Goal: Task Accomplishment & Management: Complete application form

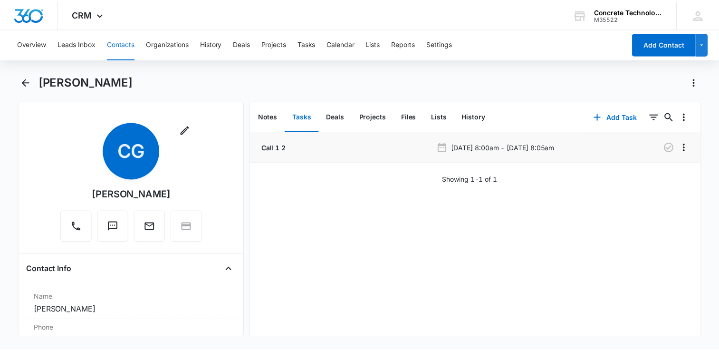
scroll to position [143, 0]
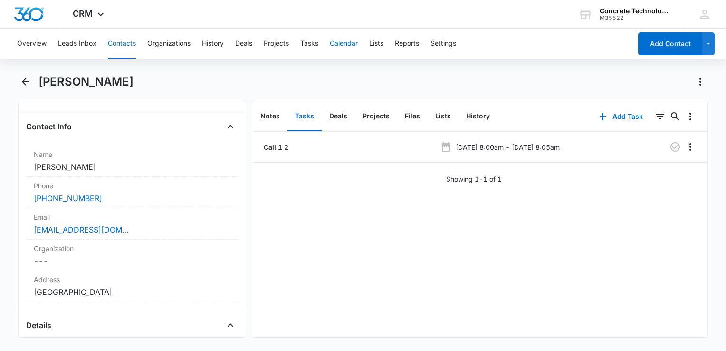
click at [354, 45] on button "Calendar" at bounding box center [344, 44] width 28 height 30
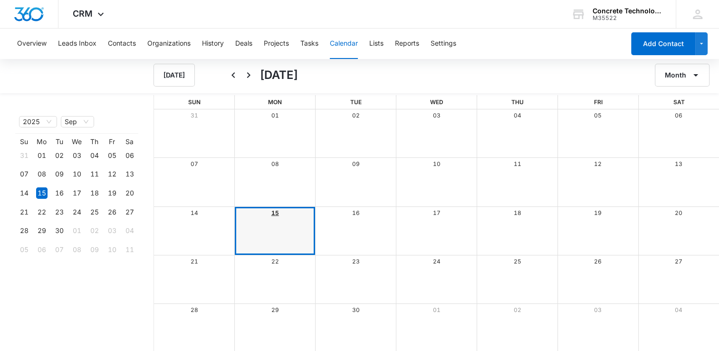
click at [273, 213] on link "15" at bounding box center [275, 212] width 8 height 7
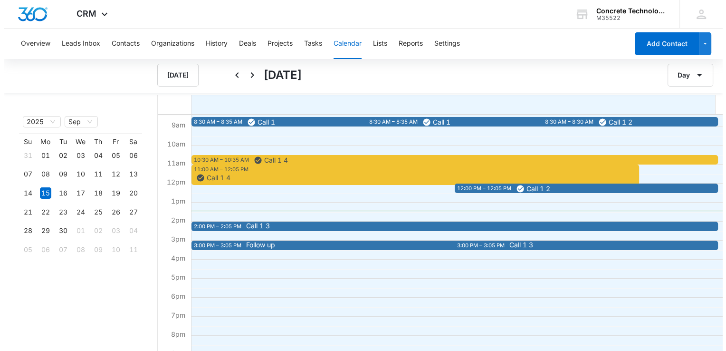
scroll to position [190, 0]
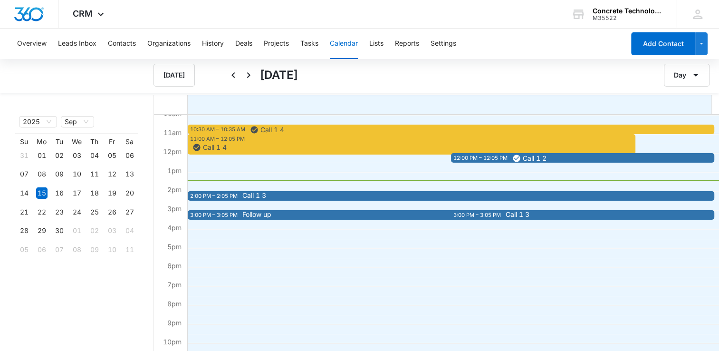
click at [273, 197] on span "Call 1 3" at bounding box center [501, 195] width 519 height 7
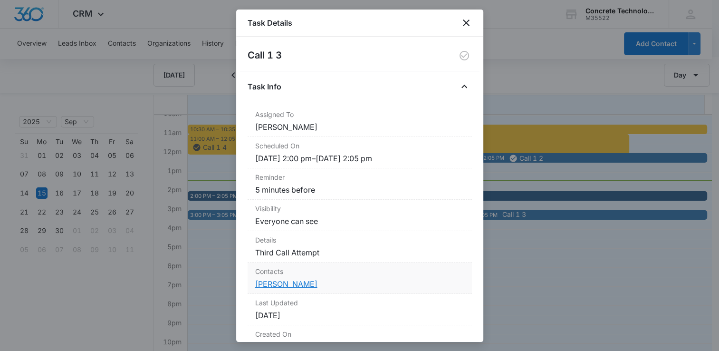
click at [302, 286] on link "[PERSON_NAME]" at bounding box center [286, 284] width 62 height 10
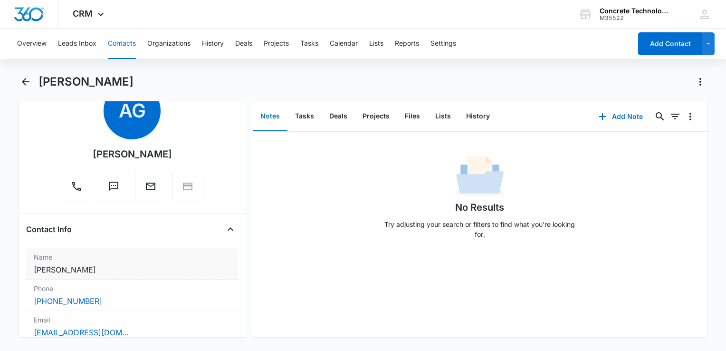
scroll to position [143, 0]
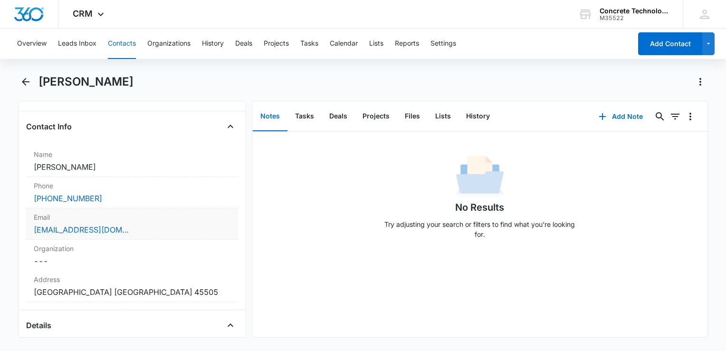
click at [139, 232] on div "[EMAIL_ADDRESS][DOMAIN_NAME]" at bounding box center [132, 229] width 197 height 11
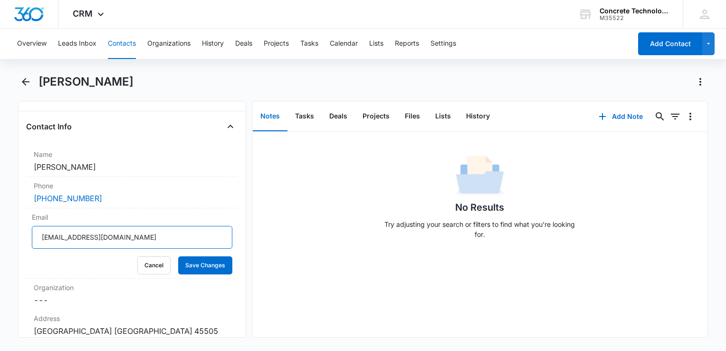
drag, startPoint x: 141, startPoint y: 235, endPoint x: 0, endPoint y: 250, distance: 141.4
click at [0, 250] on html "CRM Apps Reputation Websites Forms CRM Email Social Content Ads Intelligence Fi…" at bounding box center [363, 175] width 726 height 351
click at [474, 115] on button "History" at bounding box center [478, 116] width 39 height 29
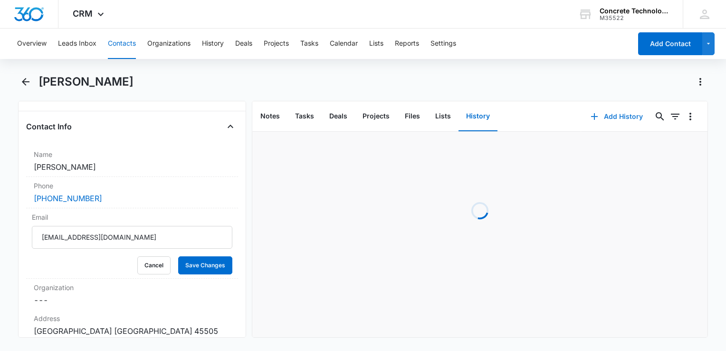
click at [609, 115] on button "Add History" at bounding box center [616, 116] width 71 height 23
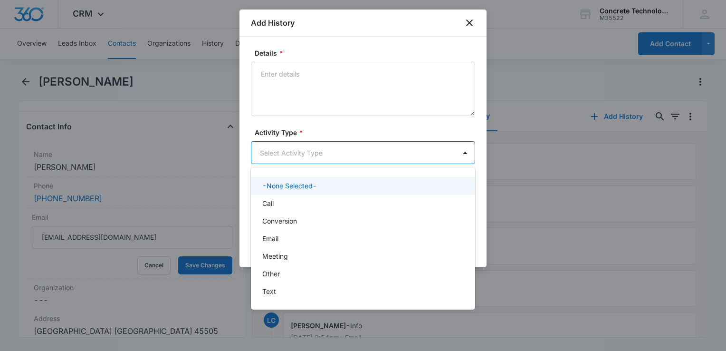
click at [307, 147] on body "CRM Apps Reputation Websites Forms CRM Email Social Content Ads Intelligence Fi…" at bounding box center [363, 175] width 726 height 351
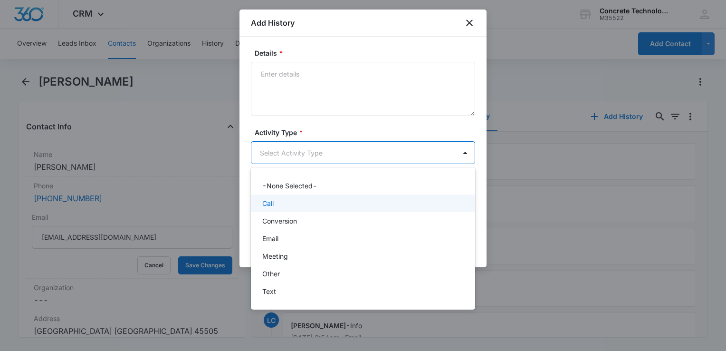
click at [302, 202] on div "Call" at bounding box center [362, 203] width 200 height 10
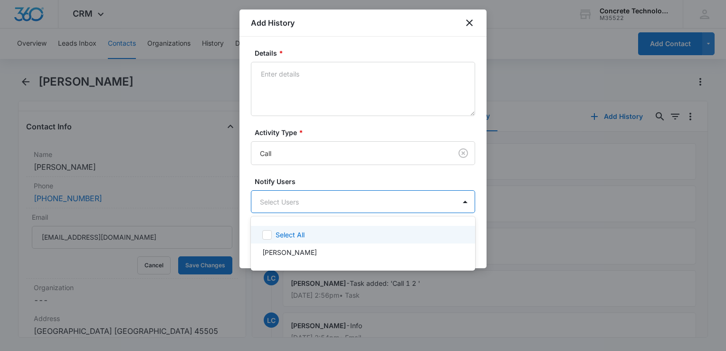
click at [302, 201] on body "CRM Apps Reputation Websites Forms CRM Email Social Content Ads Intelligence Fi…" at bounding box center [363, 175] width 726 height 351
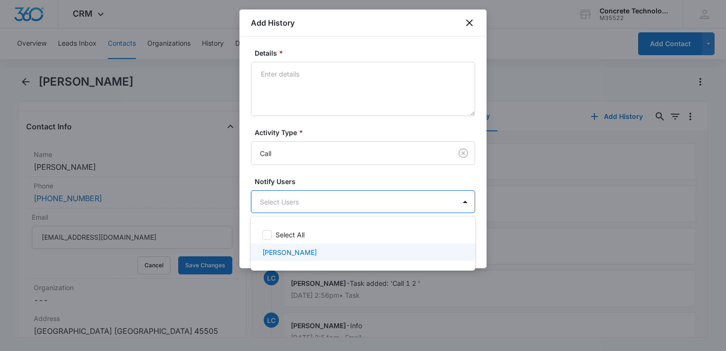
drag, startPoint x: 305, startPoint y: 256, endPoint x: 315, endPoint y: 221, distance: 35.8
click at [305, 256] on p "[PERSON_NAME]" at bounding box center [289, 252] width 55 height 10
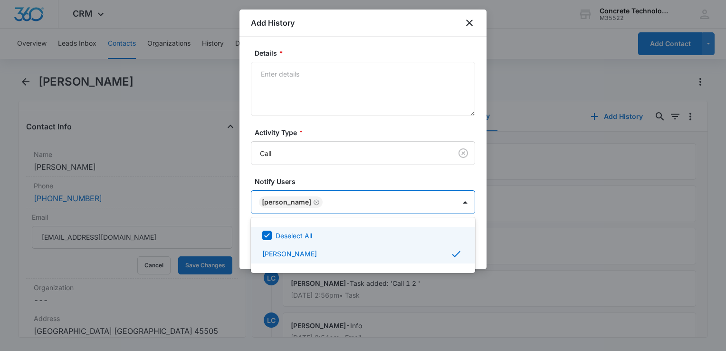
click at [323, 83] on div at bounding box center [363, 175] width 726 height 351
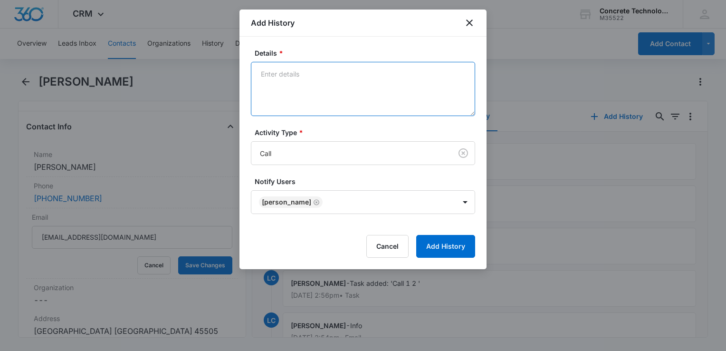
drag, startPoint x: 323, startPoint y: 79, endPoint x: 323, endPoint y: 74, distance: 4.8
click at [323, 77] on textarea "Details *" at bounding box center [363, 89] width 224 height 54
click at [316, 63] on textarea "Details *" at bounding box center [363, 89] width 224 height 54
type textarea "Voicemail not in system"
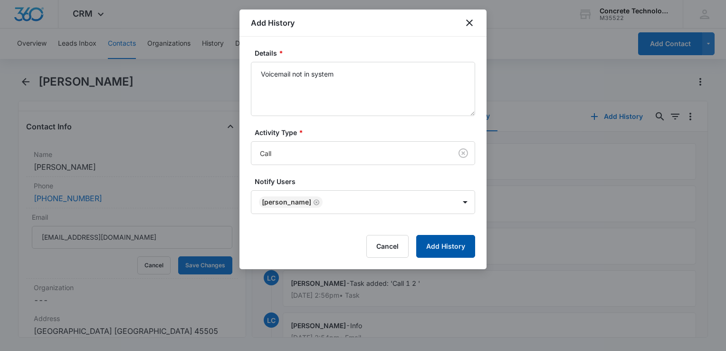
click at [434, 252] on button "Add History" at bounding box center [445, 246] width 59 height 23
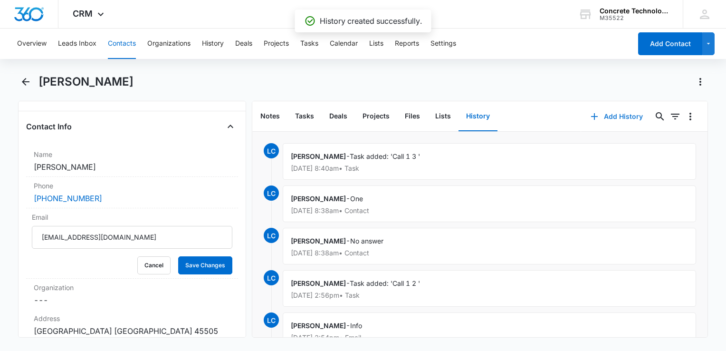
click at [606, 115] on button "Add History" at bounding box center [616, 116] width 71 height 23
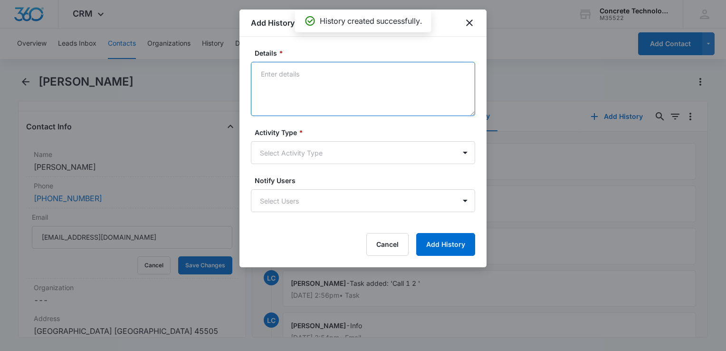
click at [339, 92] on textarea "Details *" at bounding box center [363, 89] width 224 height 54
type textarea "Next step"
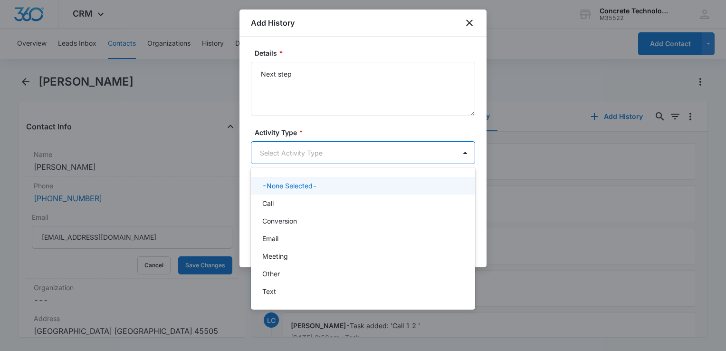
click at [332, 146] on body "CRM Apps Reputation Websites Forms CRM Email Social Content Ads Intelligence Fi…" at bounding box center [363, 175] width 726 height 351
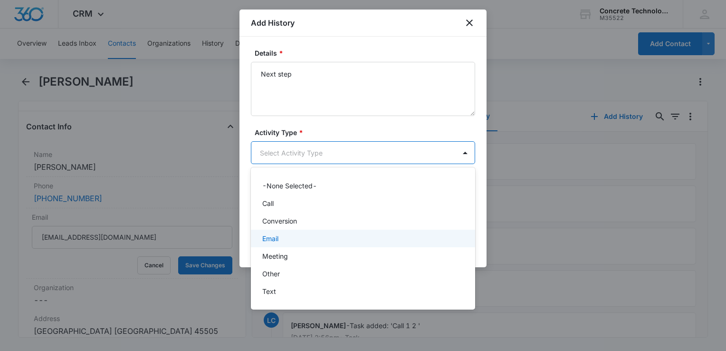
click at [291, 231] on div "Email" at bounding box center [363, 239] width 224 height 18
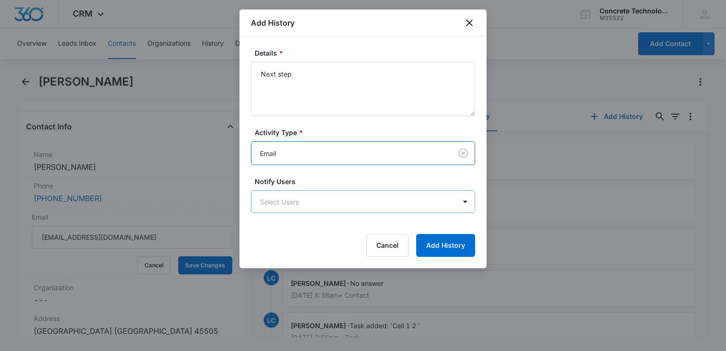
click at [291, 211] on body "CRM Apps Reputation Websites Forms CRM Email Social Content Ads Intelligence Fi…" at bounding box center [363, 175] width 726 height 351
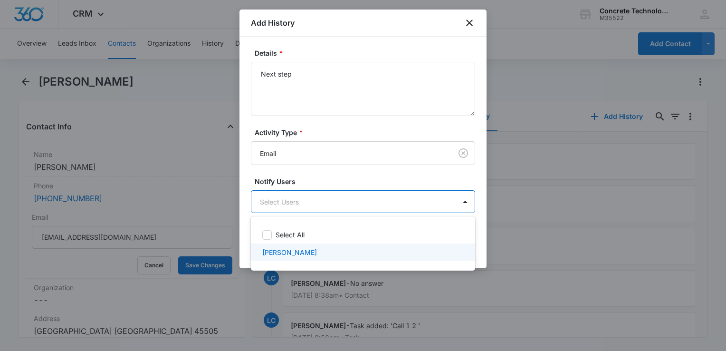
drag, startPoint x: 292, startPoint y: 246, endPoint x: 300, endPoint y: 243, distance: 8.9
click at [293, 245] on div "[PERSON_NAME]" at bounding box center [363, 252] width 224 height 18
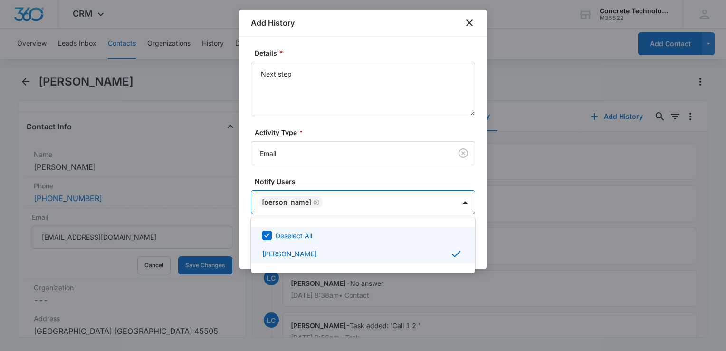
click at [479, 236] on div at bounding box center [363, 175] width 726 height 351
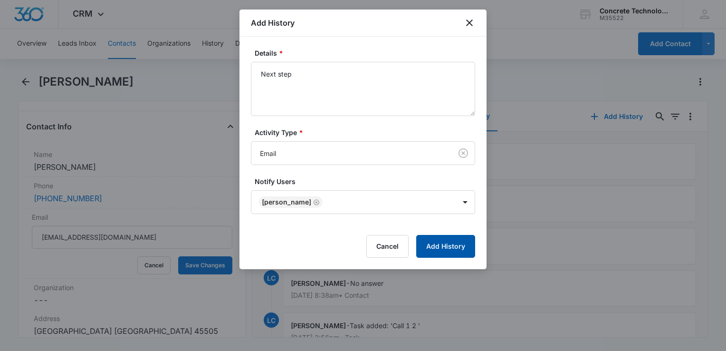
click at [463, 241] on button "Add History" at bounding box center [445, 246] width 59 height 23
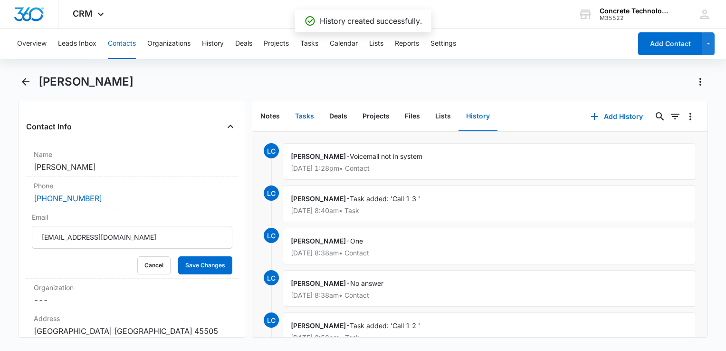
click at [297, 117] on button "Tasks" at bounding box center [304, 116] width 34 height 29
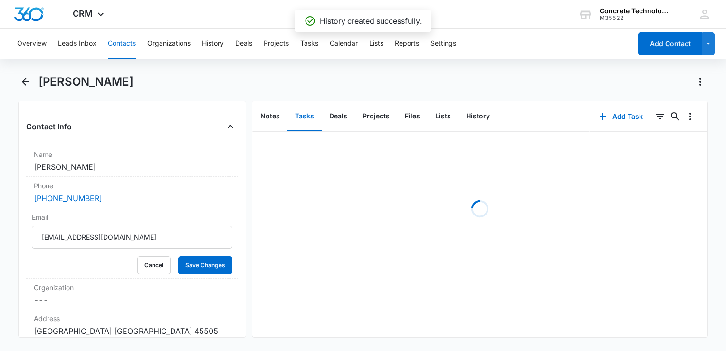
click at [299, 116] on button "Tasks" at bounding box center [304, 116] width 34 height 29
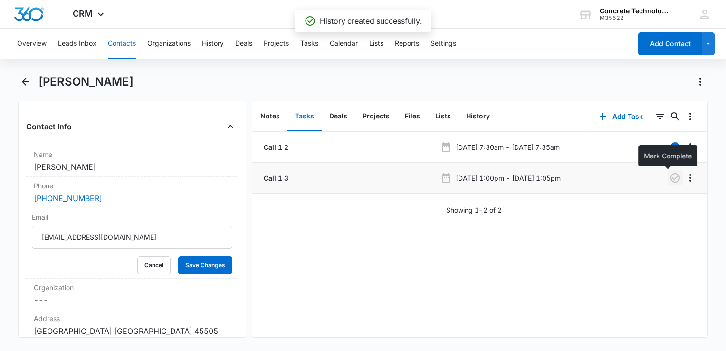
click at [670, 179] on icon "button" at bounding box center [675, 177] width 11 height 11
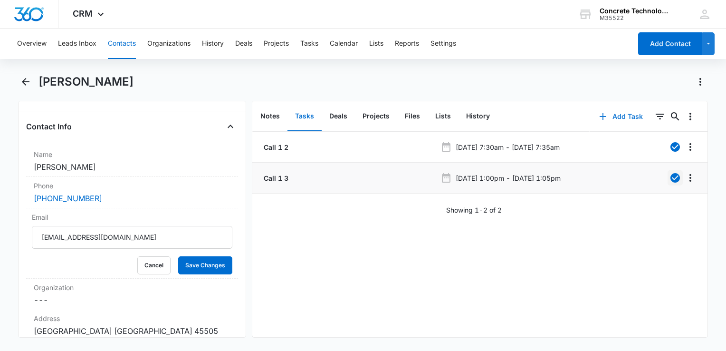
click at [599, 117] on icon "button" at bounding box center [602, 116] width 11 height 11
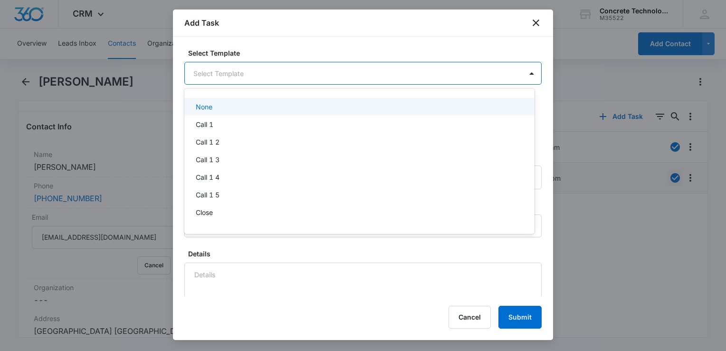
click at [258, 61] on body "CRM Apps Reputation Websites Forms CRM Email Social Content Ads Intelligence Fi…" at bounding box center [363, 175] width 726 height 351
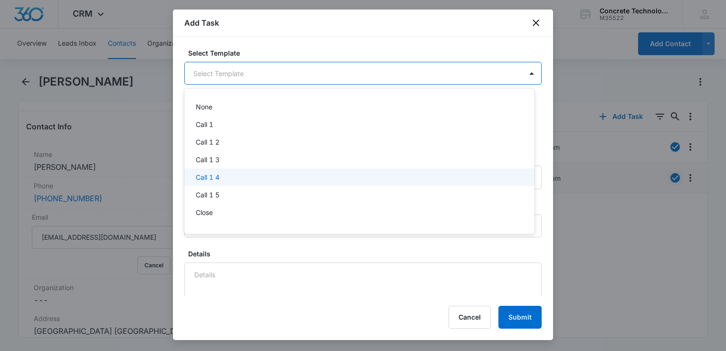
click at [243, 180] on div "Call 1 4" at bounding box center [359, 177] width 326 height 10
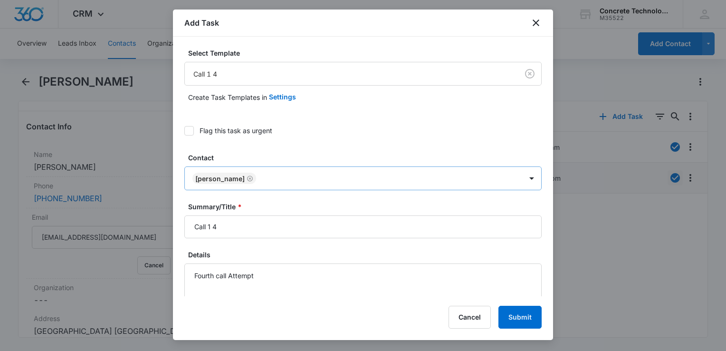
click at [240, 184] on div "[PERSON_NAME]" at bounding box center [353, 178] width 337 height 23
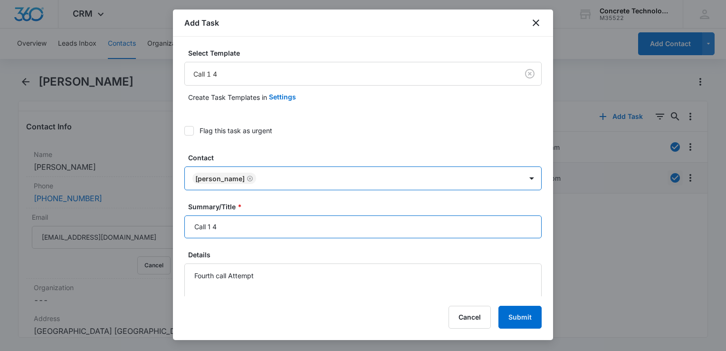
click at [250, 229] on input "Call 1 4" at bounding box center [362, 226] width 357 height 23
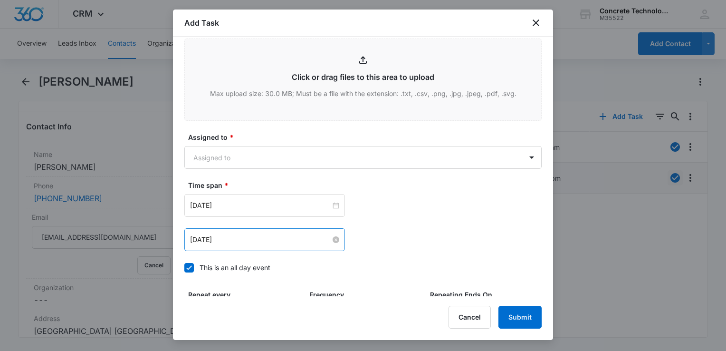
scroll to position [680, 0]
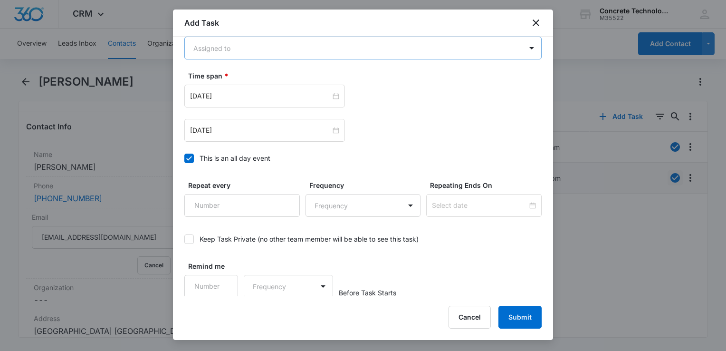
type input "Call 1 4"
click at [270, 46] on body "CRM Apps Reputation Websites Forms CRM Email Social Content Ads Intelligence Fi…" at bounding box center [363, 175] width 726 height 351
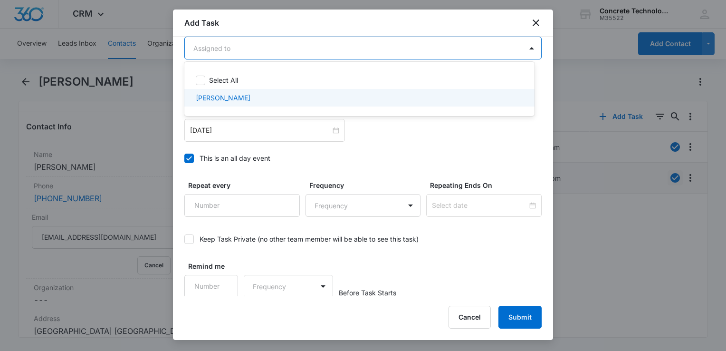
click at [247, 98] on div "[PERSON_NAME]" at bounding box center [359, 98] width 326 height 10
checkbox input "true"
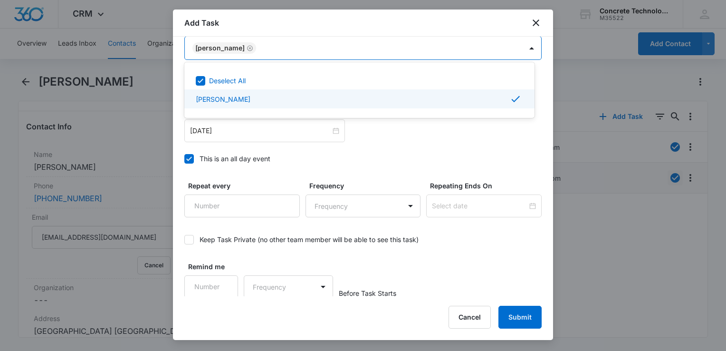
click at [188, 158] on div at bounding box center [363, 175] width 726 height 351
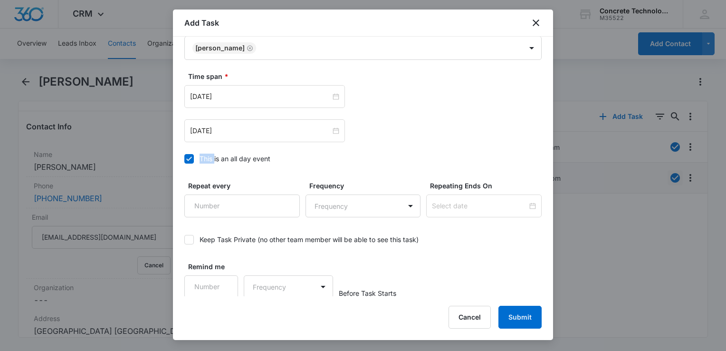
click at [188, 158] on icon at bounding box center [189, 158] width 6 height 4
click at [184, 159] on input "This is an all day event" at bounding box center [184, 159] width 0 height 0
type input "[DATE]"
type input "12:00 am"
type input "[DATE]"
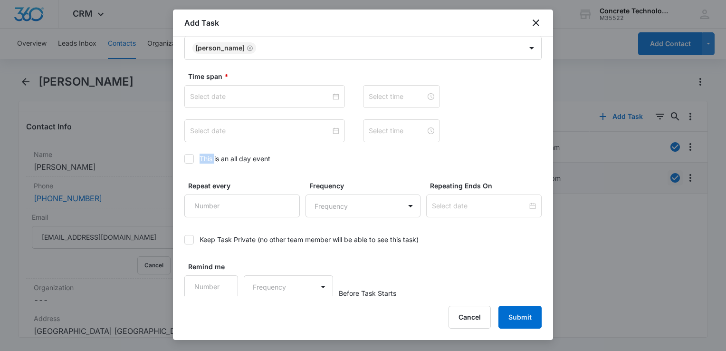
type input "12:00 am"
copy div "This"
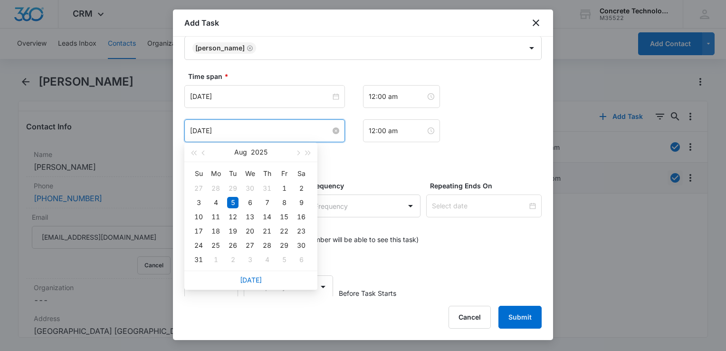
click at [268, 127] on input "[DATE]" at bounding box center [260, 130] width 141 height 10
click at [298, 153] on span "button" at bounding box center [297, 153] width 5 height 5
type input "[DATE]"
click at [269, 216] on div "18" at bounding box center [266, 216] width 11 height 11
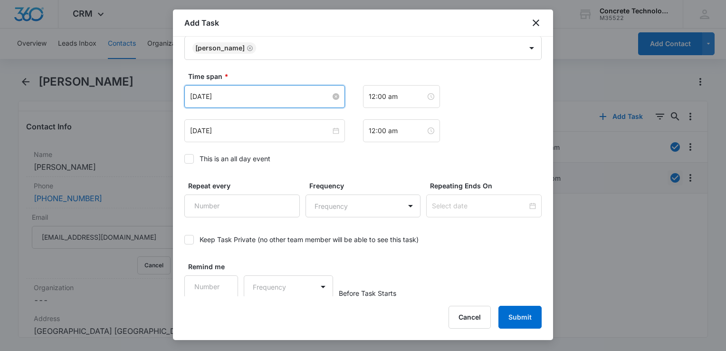
click at [287, 96] on input "[DATE]" at bounding box center [260, 96] width 141 height 10
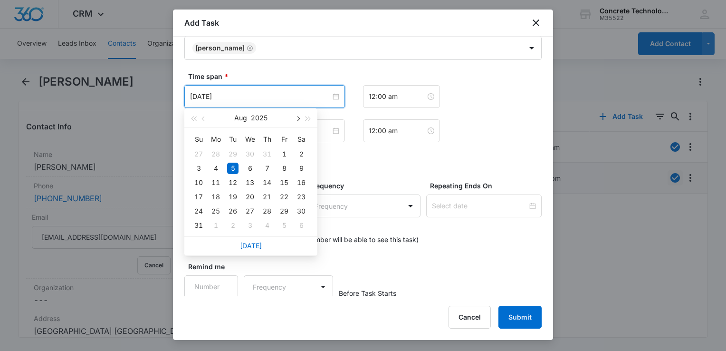
click at [300, 117] on button "button" at bounding box center [297, 117] width 10 height 19
type input "[DATE]"
click at [266, 184] on div "18" at bounding box center [266, 182] width 11 height 11
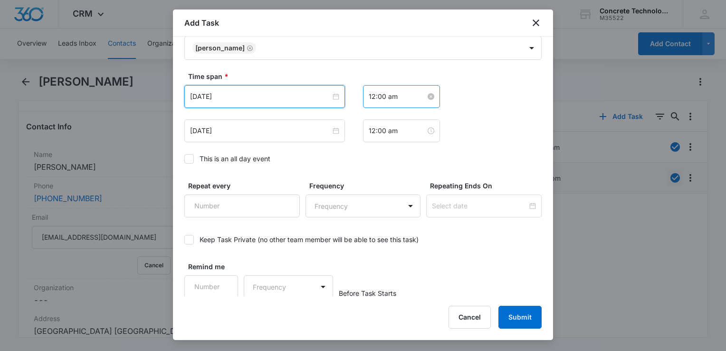
click at [400, 96] on input "12:00 am" at bounding box center [397, 96] width 57 height 10
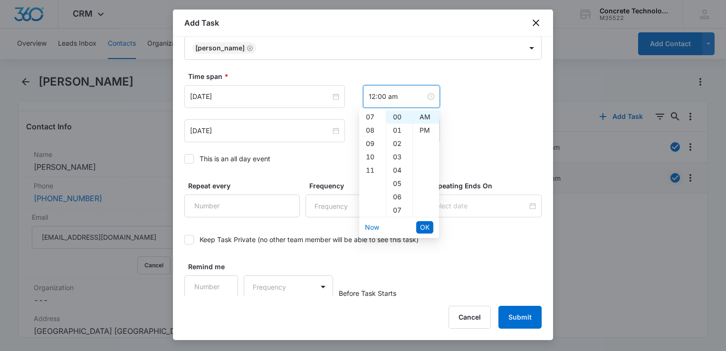
scroll to position [95, 0]
click at [372, 150] on div "10" at bounding box center [372, 154] width 27 height 13
type input "10:00 am"
click at [427, 117] on div "AM" at bounding box center [426, 116] width 26 height 13
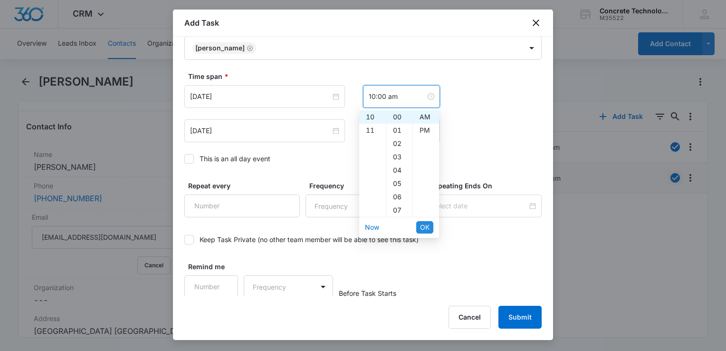
click at [424, 224] on span "OK" at bounding box center [425, 227] width 10 height 10
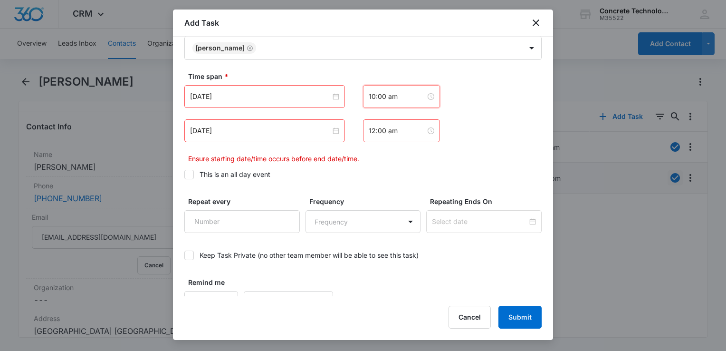
click at [401, 139] on div "12:00 am" at bounding box center [401, 130] width 77 height 23
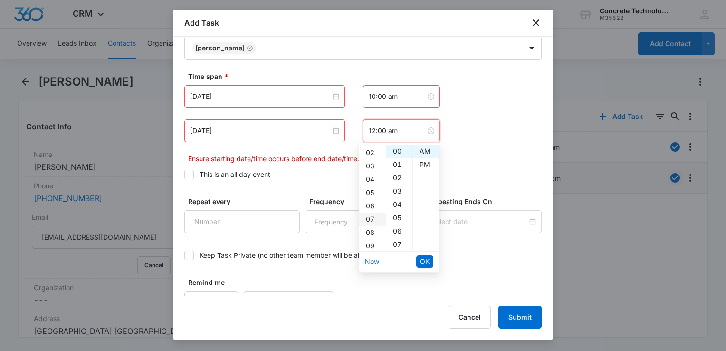
scroll to position [48, 0]
click at [369, 233] on div "10" at bounding box center [372, 236] width 27 height 13
click at [397, 215] on div "05" at bounding box center [399, 217] width 26 height 13
type input "10:05 am"
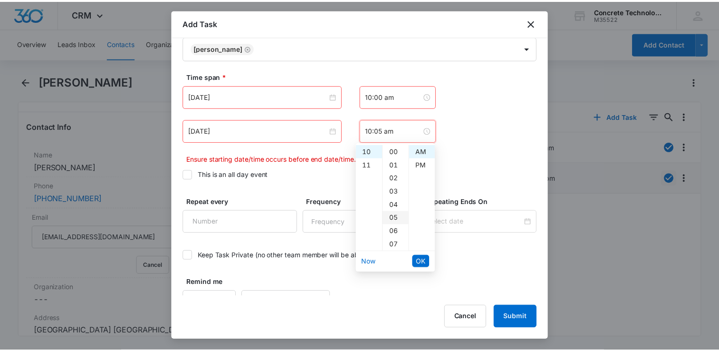
scroll to position [67, 0]
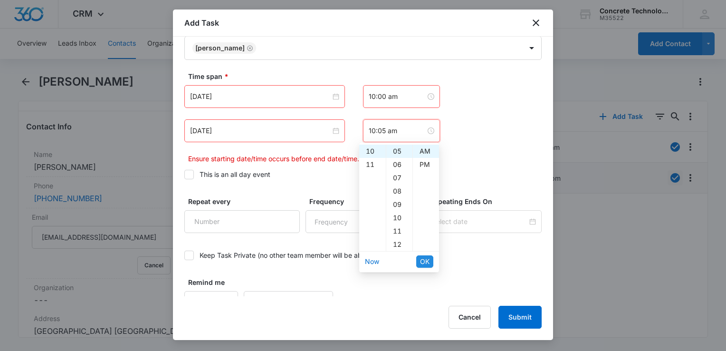
click at [426, 261] on span "OK" at bounding box center [425, 261] width 10 height 10
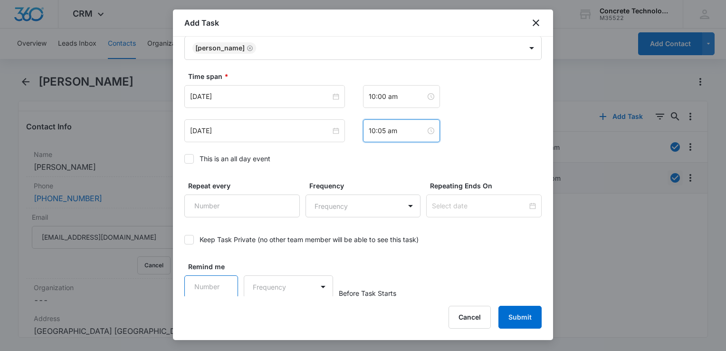
click at [216, 290] on input "Remind me" at bounding box center [211, 286] width 54 height 23
type input "5"
click at [272, 280] on body "CRM Apps Reputation Websites Forms CRM Email Social Content Ads Intelligence Fi…" at bounding box center [363, 175] width 726 height 351
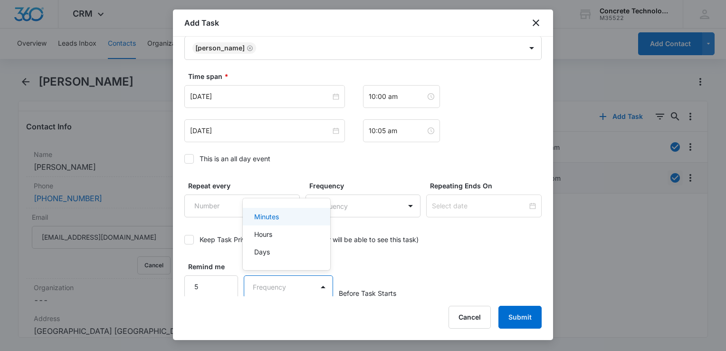
click at [278, 220] on p "Minutes" at bounding box center [266, 216] width 25 height 10
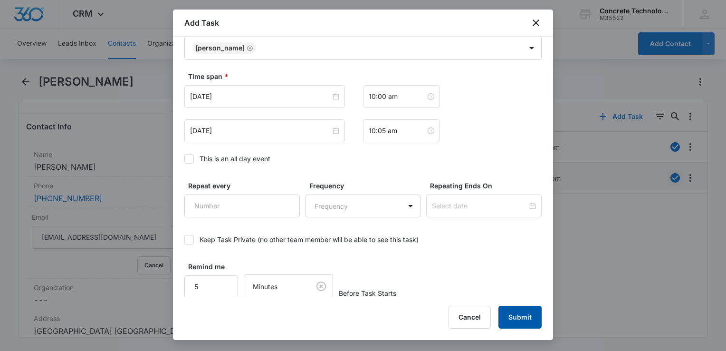
click at [527, 313] on button "Submit" at bounding box center [519, 317] width 43 height 23
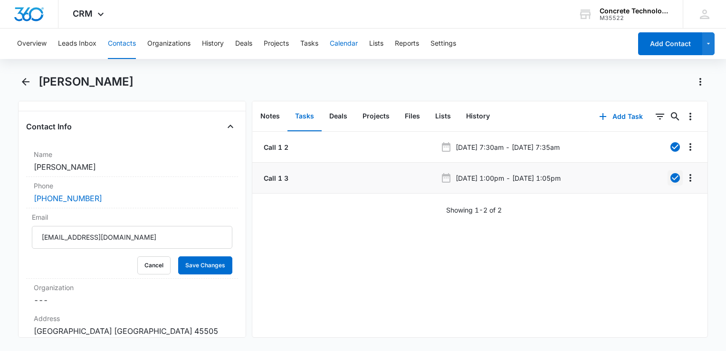
click at [341, 42] on button "Calendar" at bounding box center [344, 44] width 28 height 30
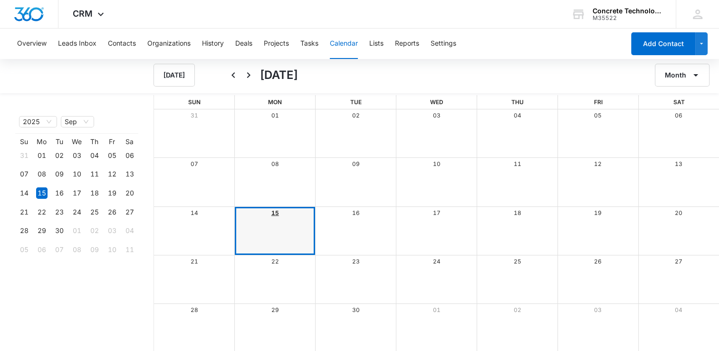
click at [274, 212] on link "15" at bounding box center [275, 212] width 8 height 7
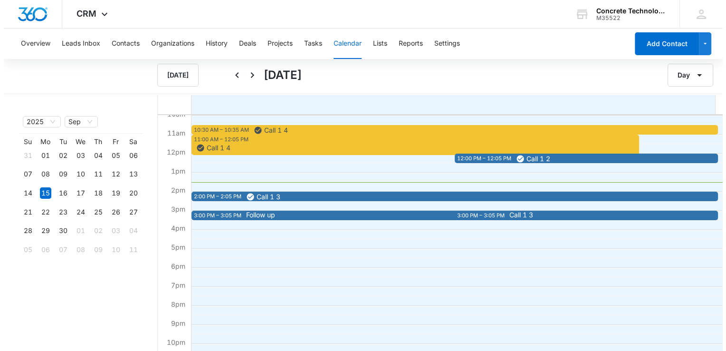
scroll to position [190, 0]
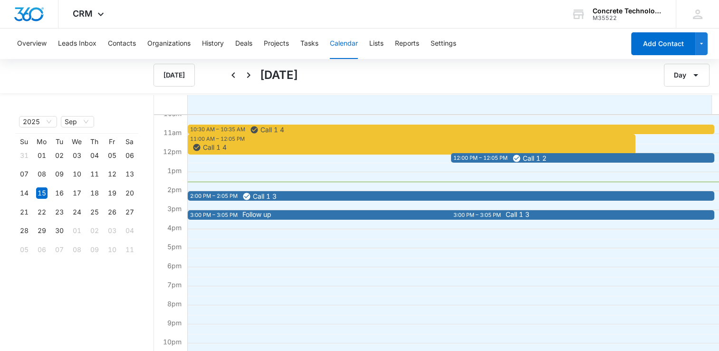
click at [520, 218] on div "Call 1 3" at bounding box center [632, 215] width 258 height 8
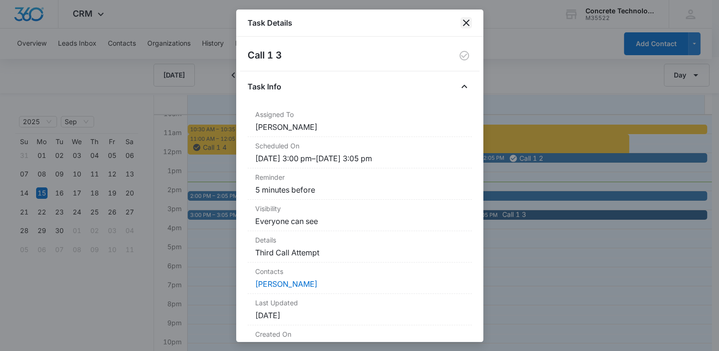
click at [469, 25] on icon "close" at bounding box center [465, 22] width 11 height 11
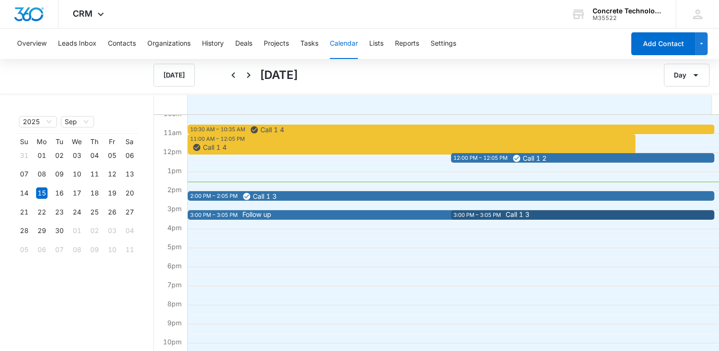
click at [289, 211] on span "Follow up" at bounding box center [462, 214] width 440 height 7
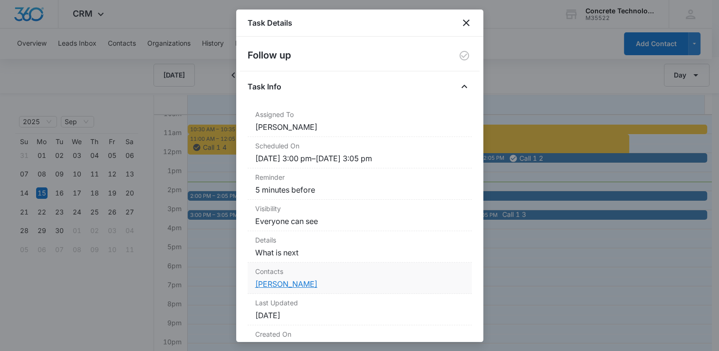
click at [279, 283] on link "[PERSON_NAME]" at bounding box center [286, 284] width 62 height 10
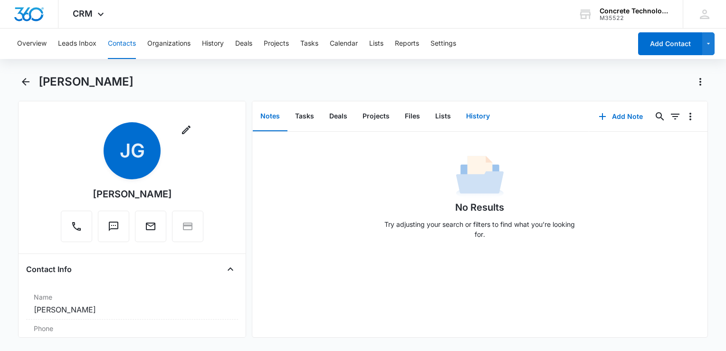
click at [481, 115] on button "History" at bounding box center [478, 116] width 39 height 29
